Goal: Transaction & Acquisition: Book appointment/travel/reservation

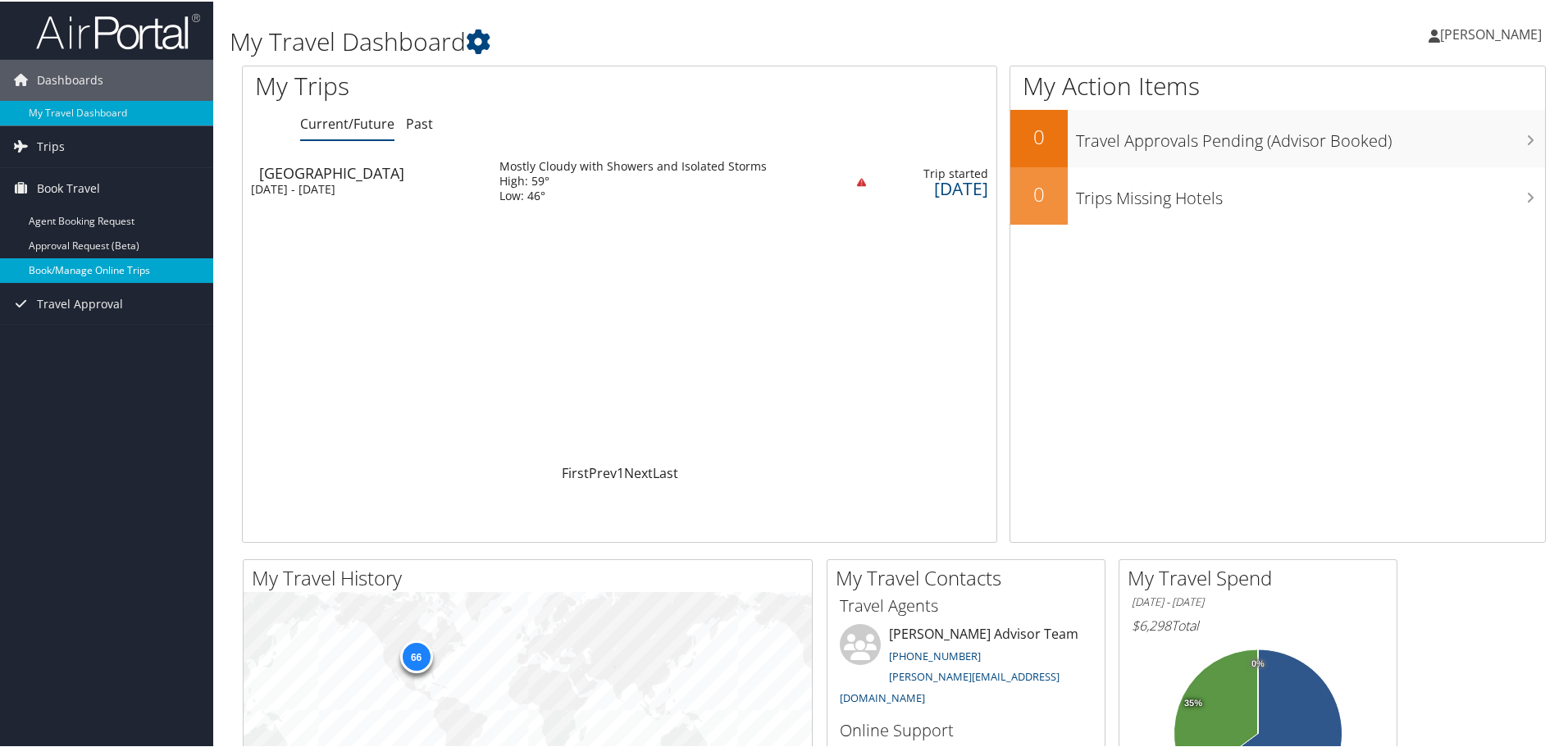
click at [66, 264] on link "Book/Manage Online Trips" at bounding box center [106, 269] width 214 height 25
